Goal: Information Seeking & Learning: Learn about a topic

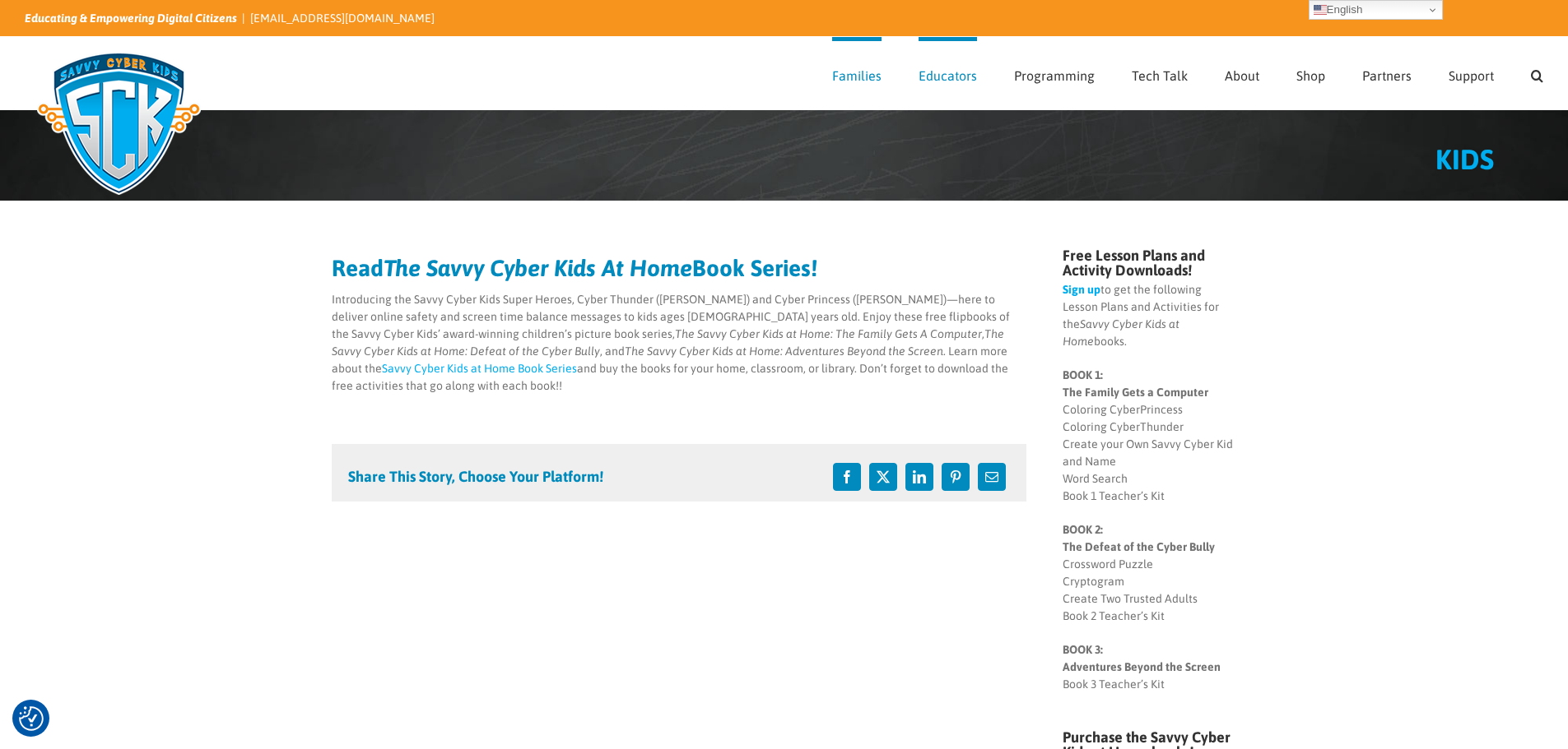
click at [124, 119] on img at bounding box center [119, 123] width 189 height 164
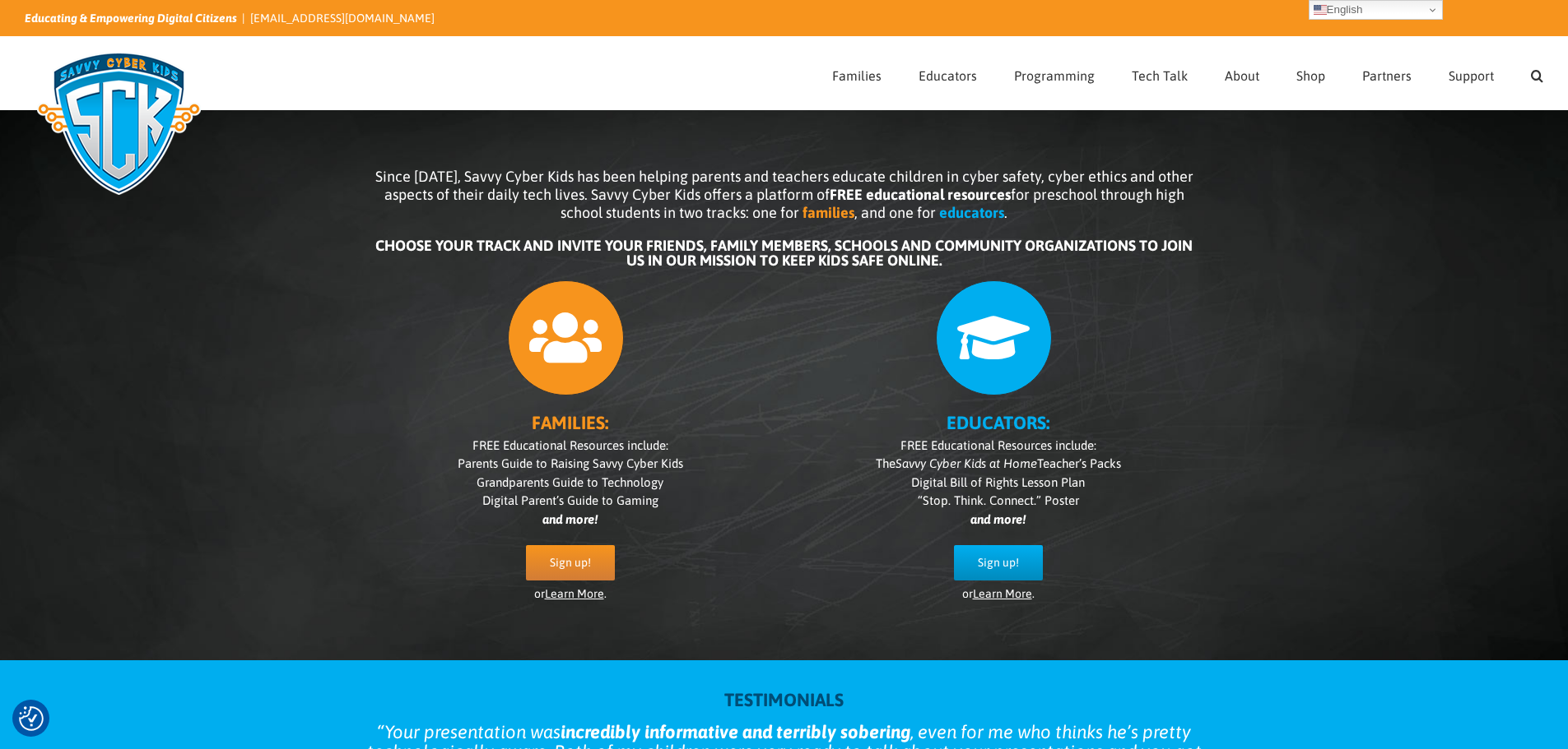
click at [573, 595] on link "Learn More" at bounding box center [574, 594] width 59 height 13
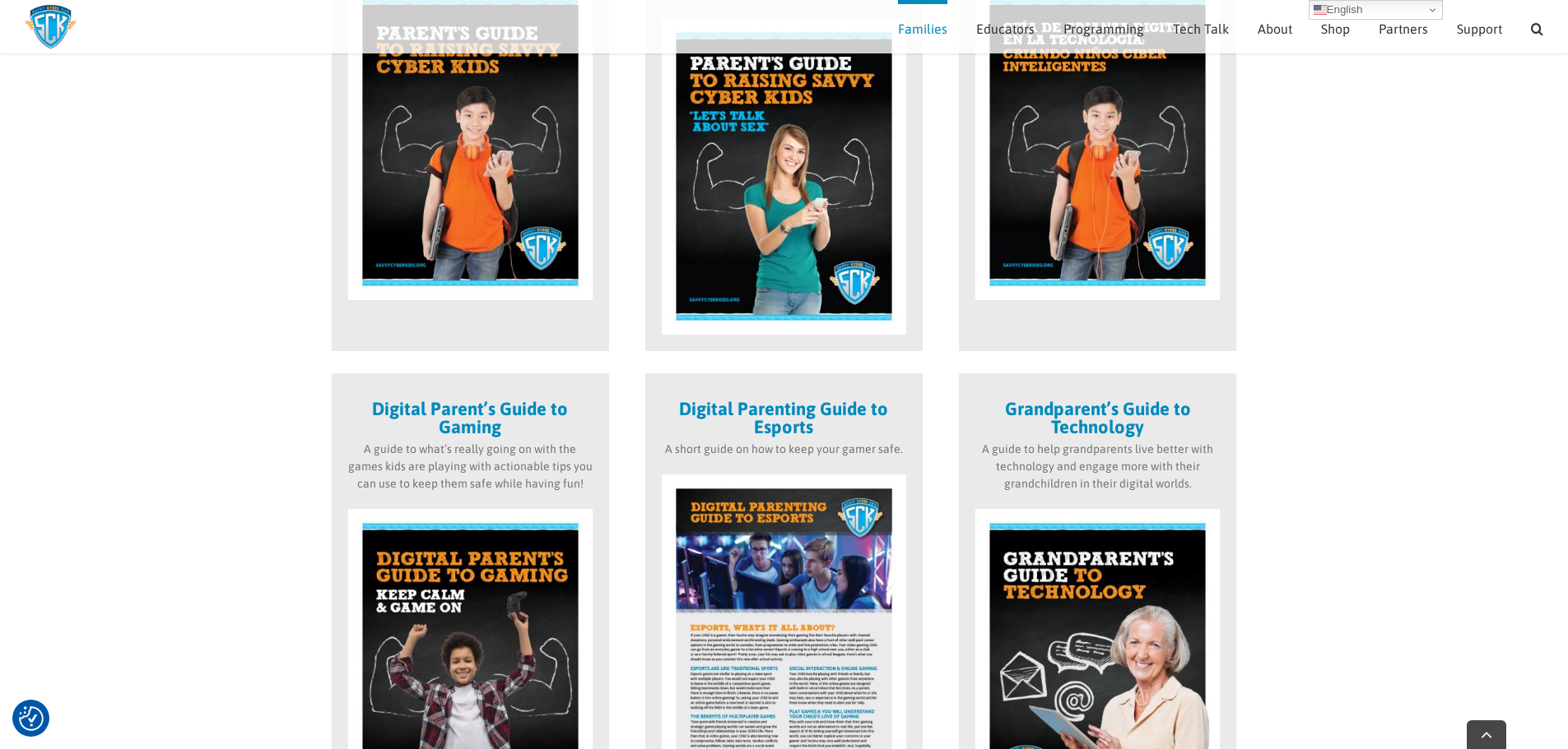
scroll to position [724, 0]
